Goal: Find specific page/section: Find specific page/section

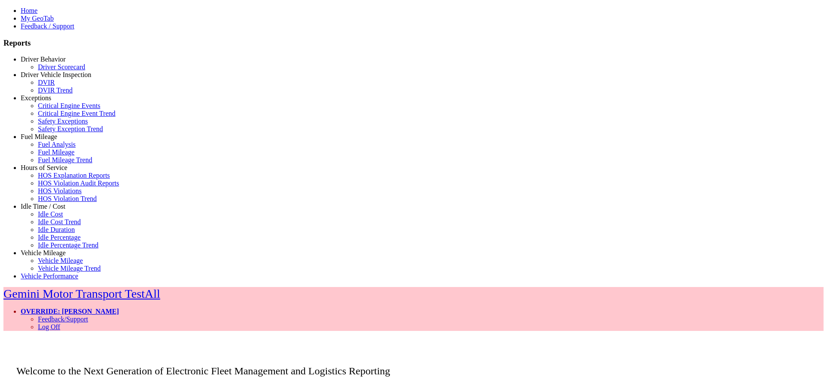
click at [44, 171] on link "Hours of Service" at bounding box center [44, 167] width 46 height 7
click at [48, 179] on link "HOS Explanation Reports" at bounding box center [74, 175] width 72 height 7
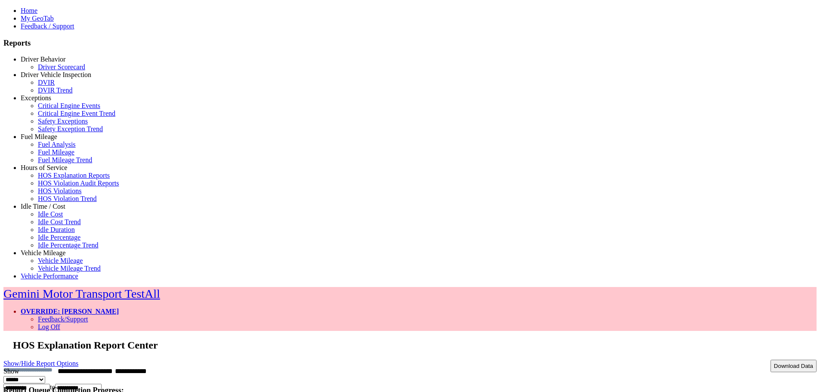
click at [119, 308] on link "OVERRIDE: [PERSON_NAME]" at bounding box center [70, 311] width 98 height 7
click at [60, 323] on link "Log Off" at bounding box center [49, 326] width 22 height 7
